Goal: Information Seeking & Learning: Learn about a topic

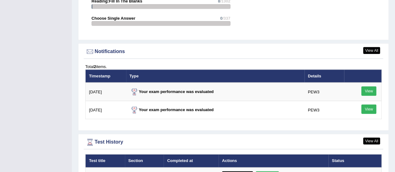
scroll to position [794, 0]
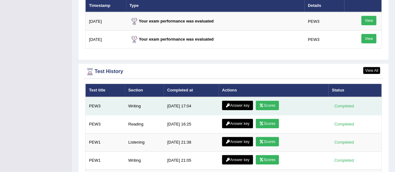
click at [261, 104] on icon at bounding box center [261, 106] width 5 height 4
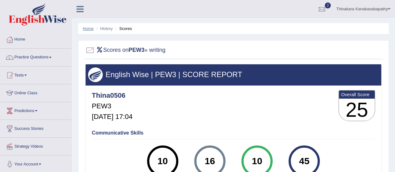
click at [89, 30] on link "Home" at bounding box center [88, 28] width 11 height 5
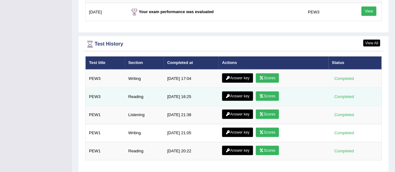
scroll to position [829, 0]
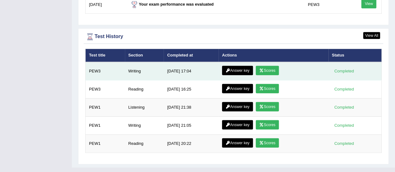
click at [235, 66] on link "Answer key" at bounding box center [237, 70] width 31 height 9
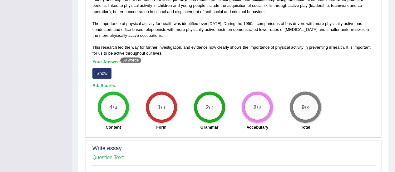
scroll to position [370, 0]
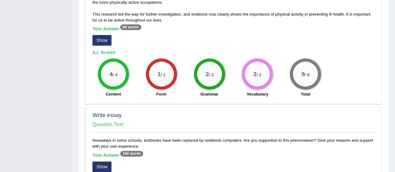
click at [101, 37] on button "Show" at bounding box center [101, 40] width 19 height 11
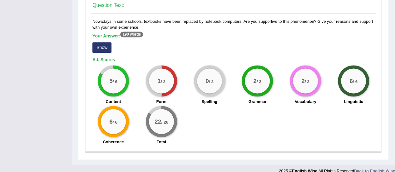
scroll to position [501, 0]
click at [163, 120] on small "/ 26" at bounding box center [164, 122] width 7 height 5
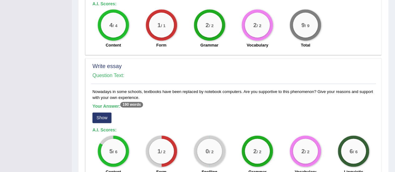
scroll to position [439, 0]
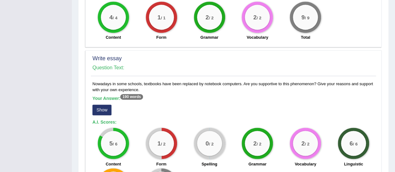
click at [103, 105] on button "Show" at bounding box center [101, 110] width 19 height 11
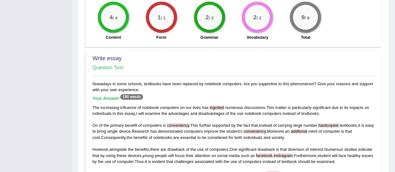
scroll to position [501, 0]
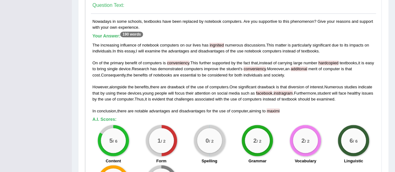
click at [219, 43] on span "ingnited" at bounding box center [216, 45] width 14 height 5
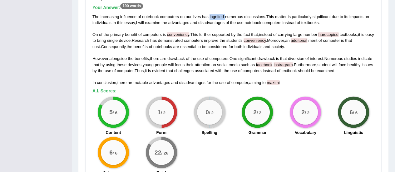
scroll to position [498, 0]
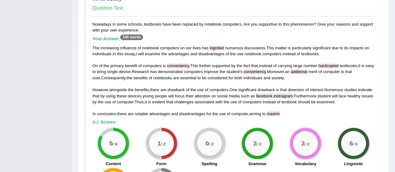
click at [177, 63] on span "conveniency" at bounding box center [178, 65] width 22 height 5
copy span "conveniency"
click at [338, 63] on span "hardcopied" at bounding box center [328, 65] width 20 height 5
click at [337, 63] on span "hardcopied" at bounding box center [328, 65] width 20 height 5
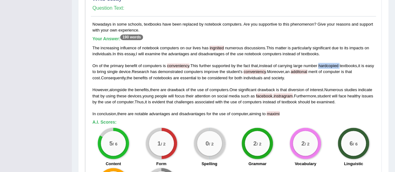
click at [337, 63] on span "hardcopied" at bounding box center [328, 65] width 20 height 5
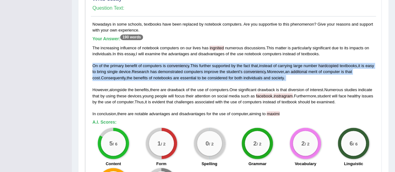
click at [337, 63] on span "hardcopied" at bounding box center [328, 65] width 20 height 5
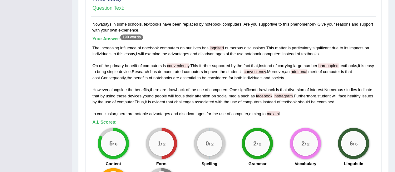
click at [276, 111] on span "maximi" at bounding box center [273, 113] width 13 height 5
click at [273, 93] on span "facebook" at bounding box center [264, 95] width 17 height 5
click at [266, 69] on span "conveniency" at bounding box center [255, 71] width 22 height 5
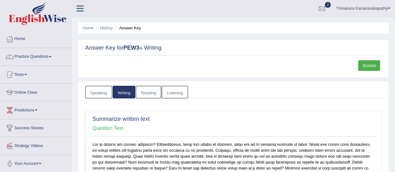
scroll to position [0, 0]
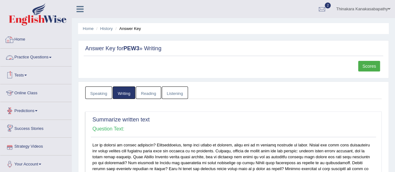
click at [19, 42] on link "Home" at bounding box center [35, 39] width 71 height 16
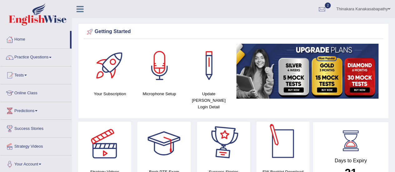
scroll to position [31, 0]
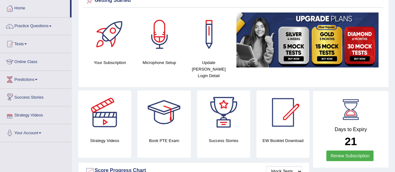
click at [34, 114] on link "Strategy Videos" at bounding box center [35, 114] width 71 height 16
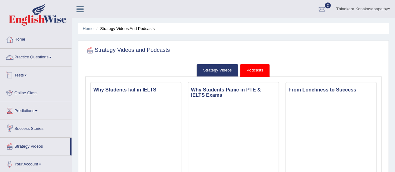
click at [28, 56] on link "Practice Questions" at bounding box center [35, 57] width 71 height 16
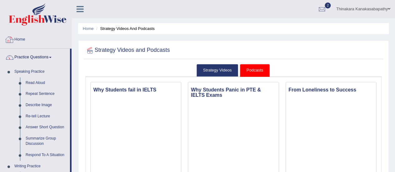
click at [18, 39] on link "Home" at bounding box center [35, 39] width 71 height 16
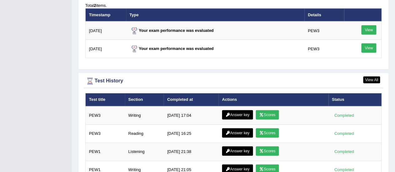
scroll to position [812, 0]
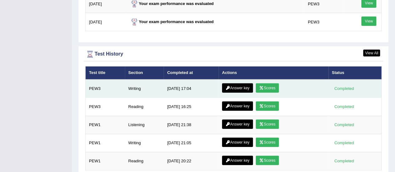
click at [238, 83] on link "Answer key" at bounding box center [237, 87] width 31 height 9
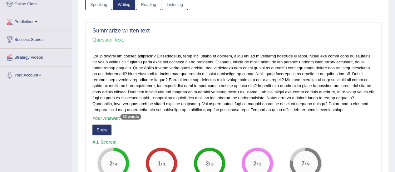
scroll to position [125, 0]
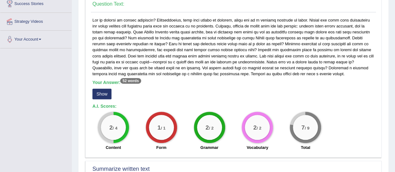
click at [105, 93] on button "Show" at bounding box center [101, 94] width 19 height 11
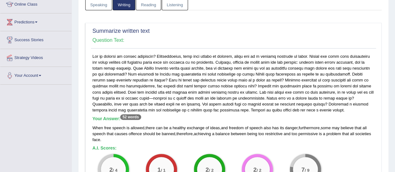
scroll to position [62, 0]
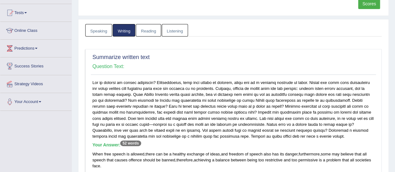
click at [140, 29] on link "Reading" at bounding box center [148, 30] width 25 height 13
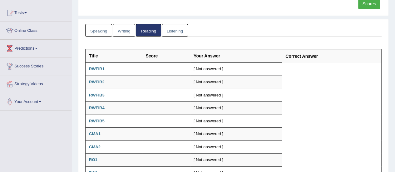
click at [94, 31] on link "Speaking" at bounding box center [98, 30] width 27 height 13
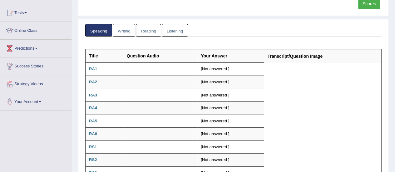
click at [128, 34] on link "Writing" at bounding box center [124, 30] width 22 height 13
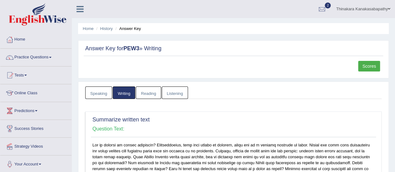
scroll to position [0, 0]
click at [22, 36] on link "Home" at bounding box center [35, 39] width 71 height 16
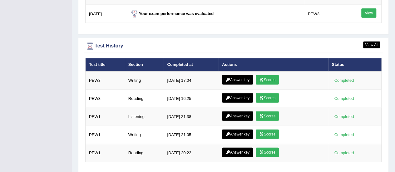
scroll to position [827, 0]
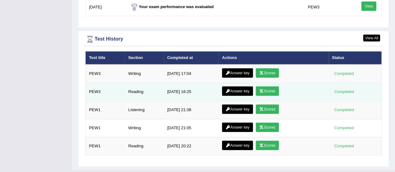
click at [270, 86] on link "Scores" at bounding box center [267, 90] width 23 height 9
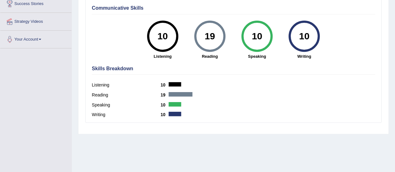
scroll to position [94, 0]
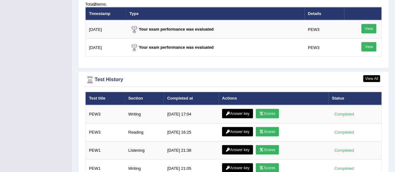
scroll to position [812, 0]
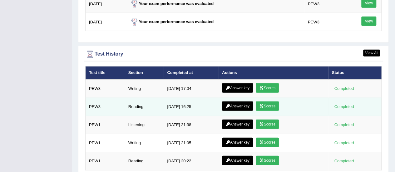
click at [247, 101] on link "Answer key" at bounding box center [237, 105] width 31 height 9
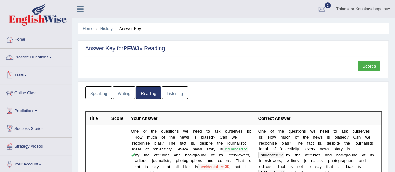
click at [22, 39] on link "Home" at bounding box center [35, 39] width 71 height 16
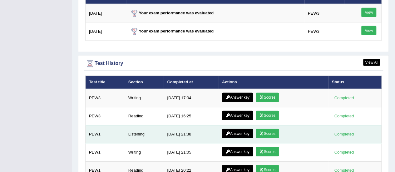
scroll to position [829, 0]
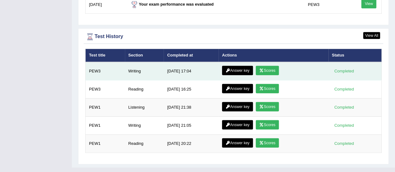
click at [238, 66] on link "Answer key" at bounding box center [237, 70] width 31 height 9
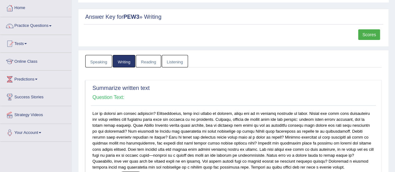
scroll to position [31, 0]
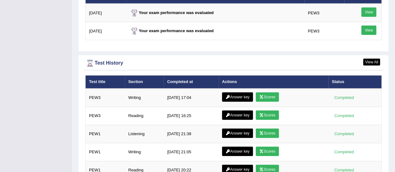
scroll to position [812, 0]
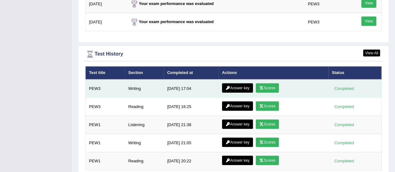
click at [240, 83] on link "Answer key" at bounding box center [237, 87] width 31 height 9
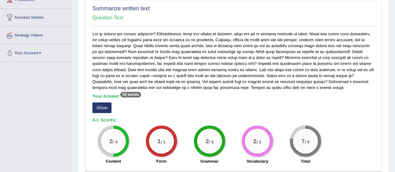
scroll to position [125, 0]
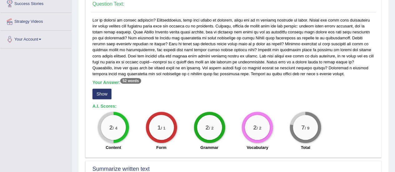
click at [106, 92] on button "Show" at bounding box center [101, 94] width 19 height 11
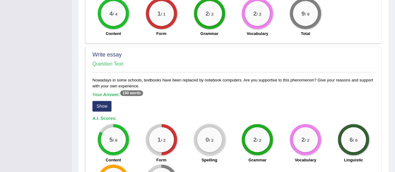
scroll to position [470, 0]
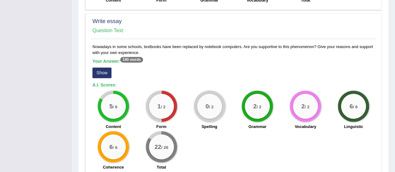
click at [104, 71] on button "Show" at bounding box center [101, 72] width 19 height 11
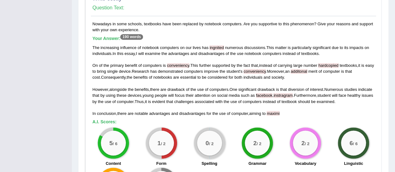
scroll to position [498, 0]
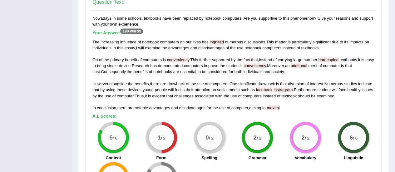
click at [174, 59] on span "conveniency" at bounding box center [178, 59] width 22 height 5
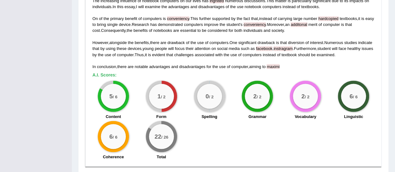
scroll to position [530, 0]
